Goal: Navigation & Orientation: Go to known website

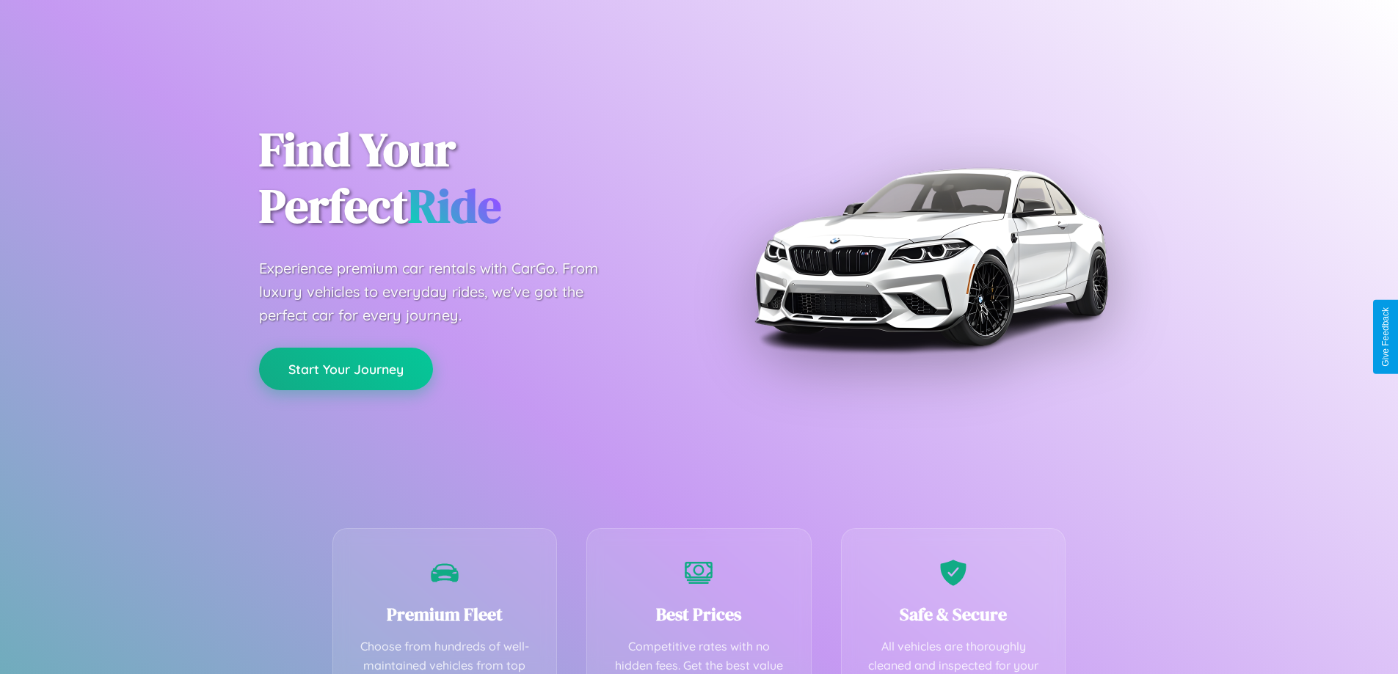
click at [346, 369] on button "Start Your Journey" at bounding box center [346, 369] width 174 height 43
click at [346, 368] on button "Start Your Journey" at bounding box center [346, 369] width 174 height 43
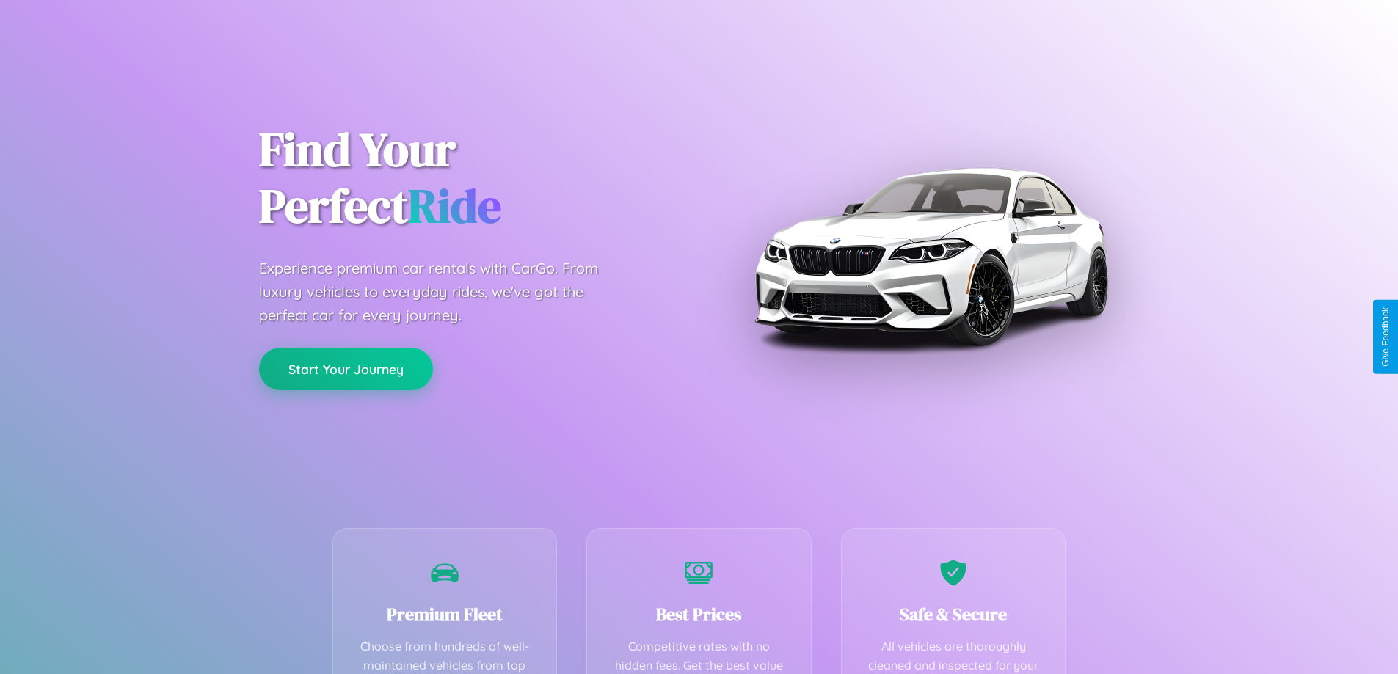
click at [346, 368] on button "Start Your Journey" at bounding box center [346, 369] width 174 height 43
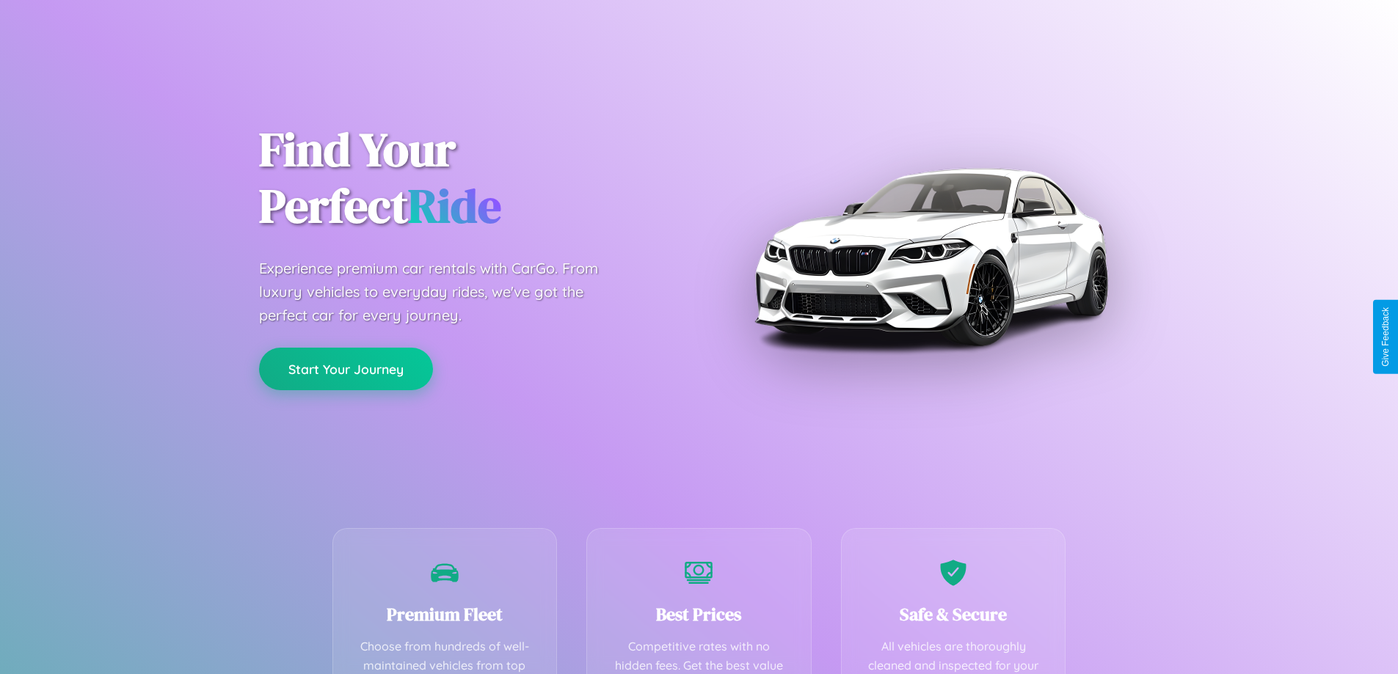
click at [346, 368] on button "Start Your Journey" at bounding box center [346, 369] width 174 height 43
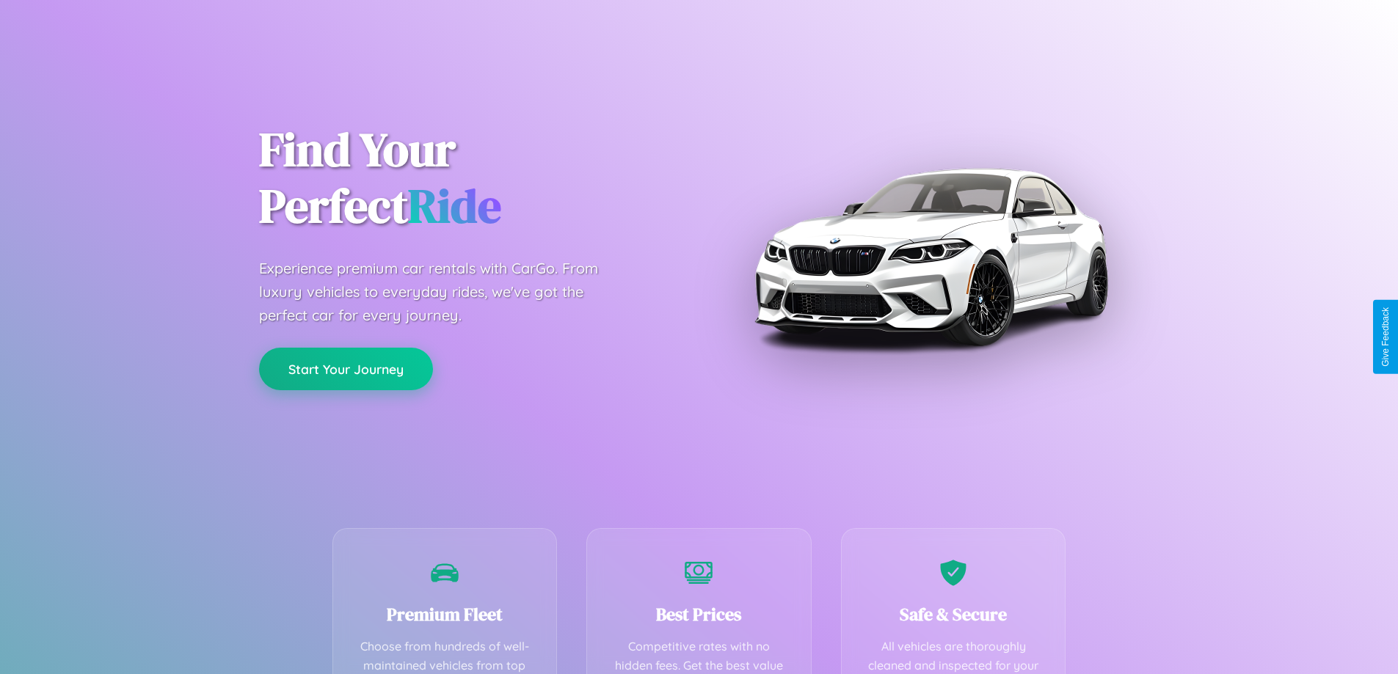
click at [346, 368] on button "Start Your Journey" at bounding box center [346, 369] width 174 height 43
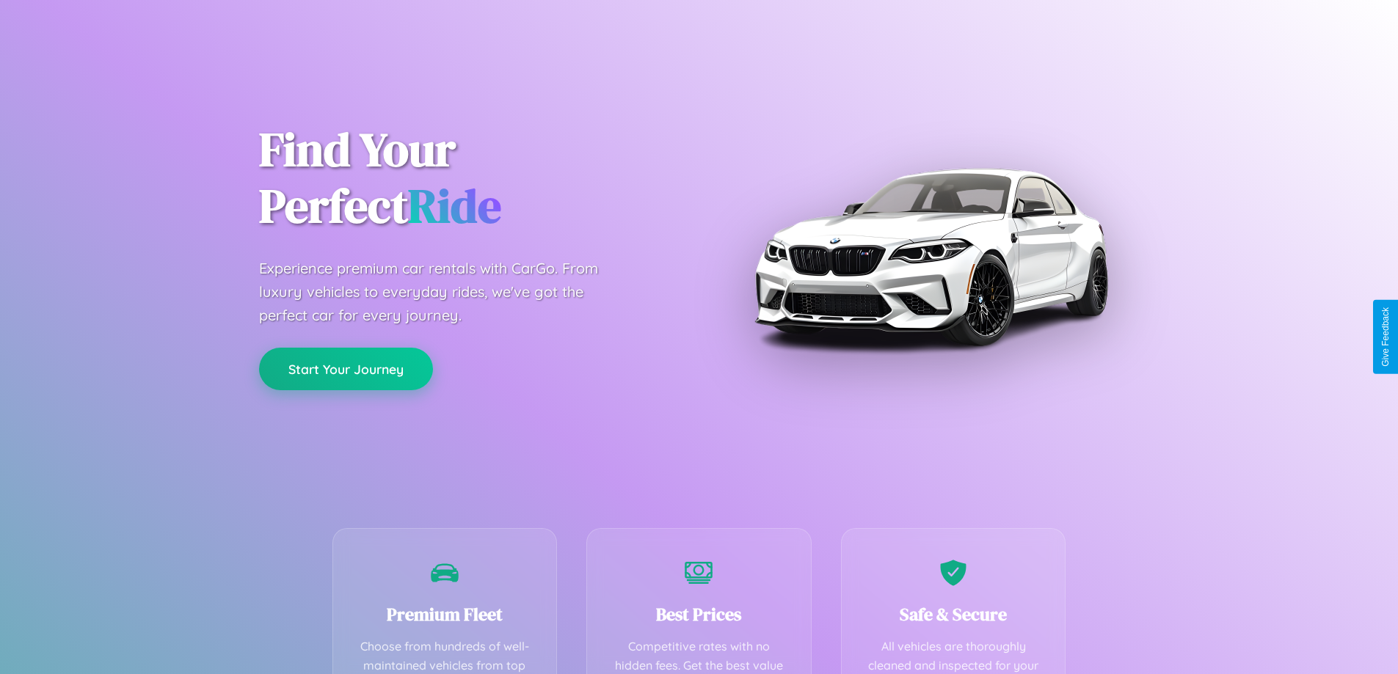
click at [346, 368] on button "Start Your Journey" at bounding box center [346, 369] width 174 height 43
